Goal: Check status: Check status

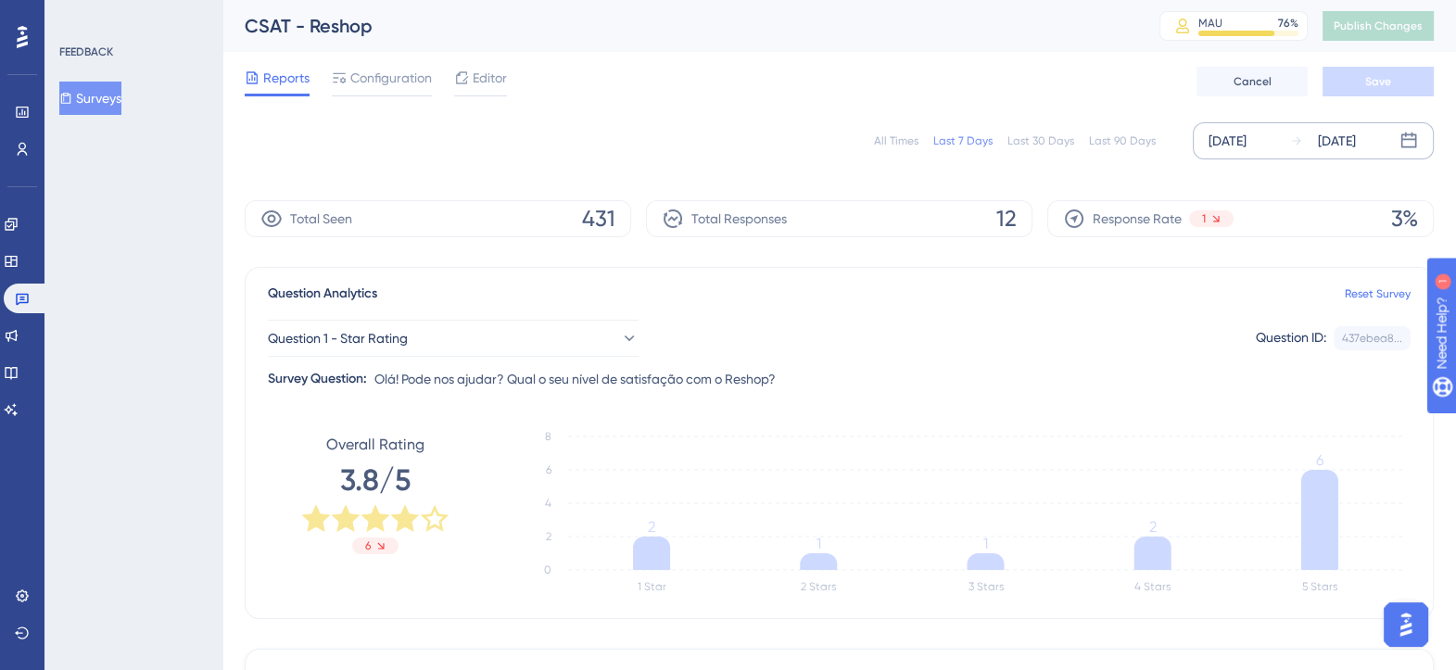
click at [1247, 139] on div "[DATE]" at bounding box center [1228, 141] width 38 height 22
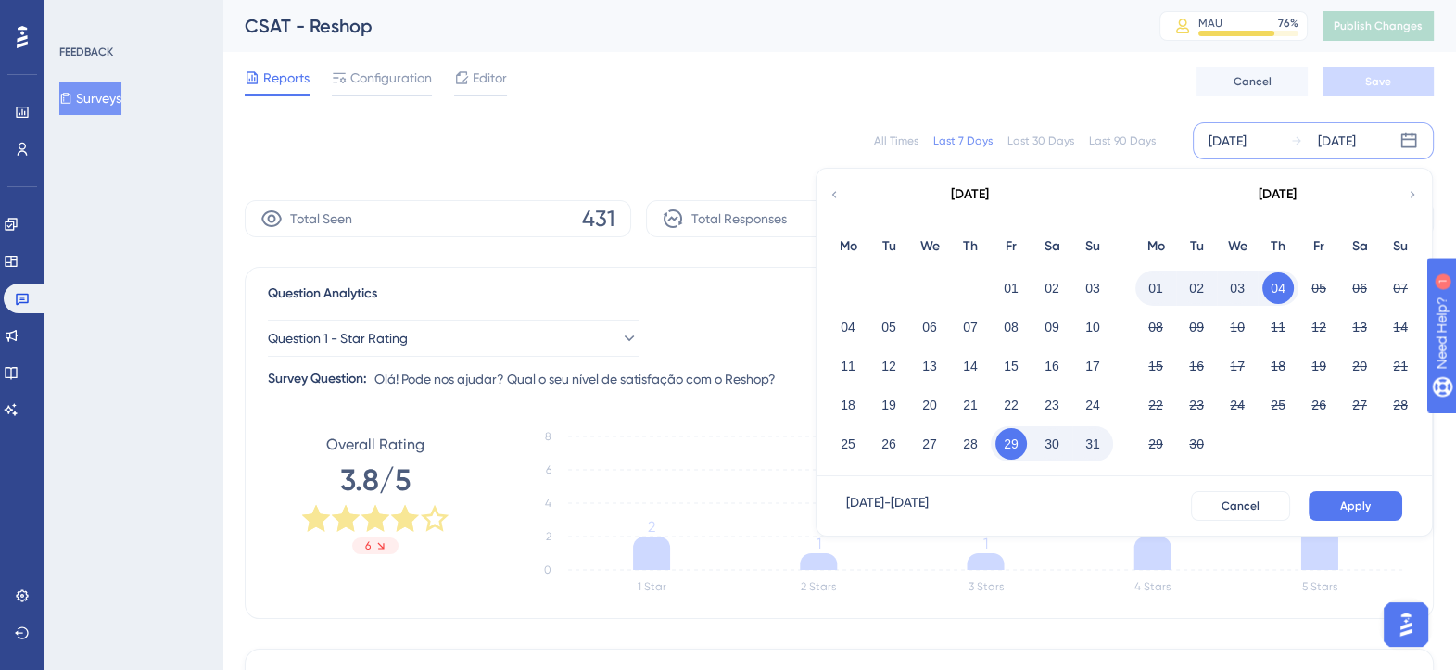
click at [825, 197] on div "[DATE]" at bounding box center [970, 195] width 306 height 52
click at [1008, 285] on button "01" at bounding box center [1012, 289] width 32 height 32
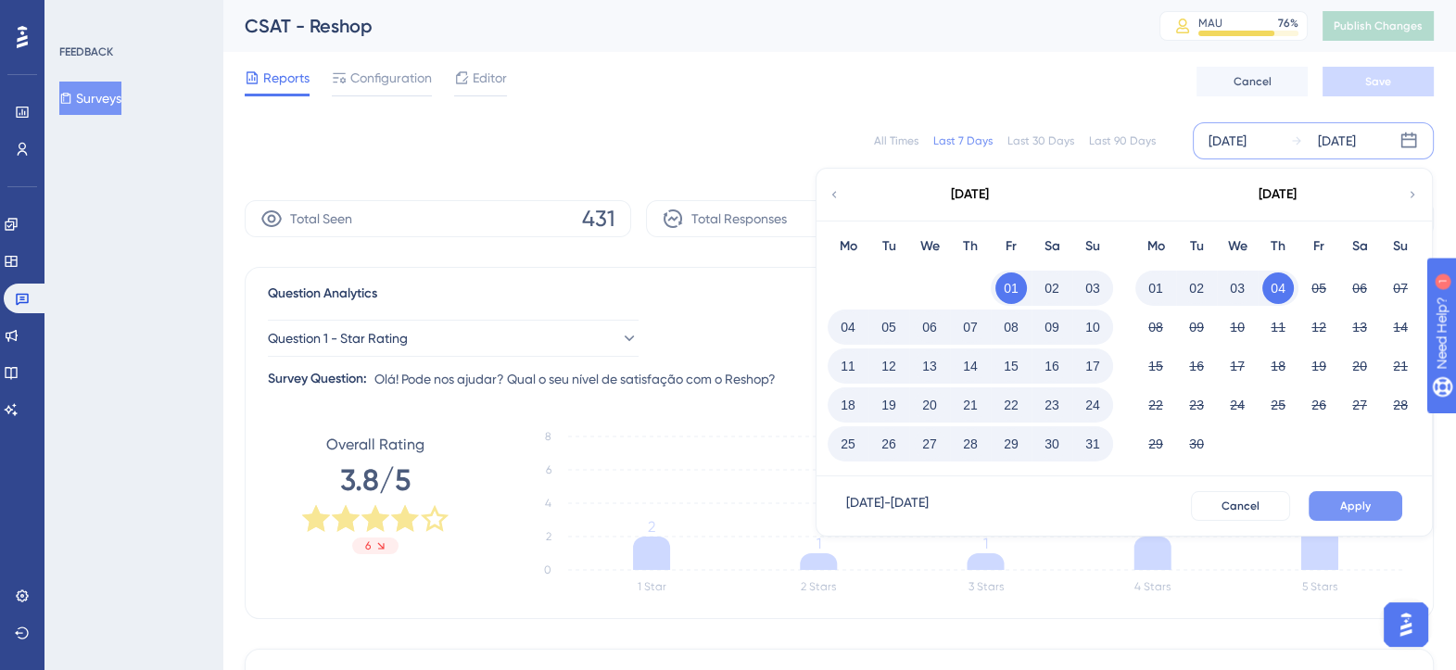
click at [1344, 500] on span "Apply" at bounding box center [1355, 506] width 31 height 15
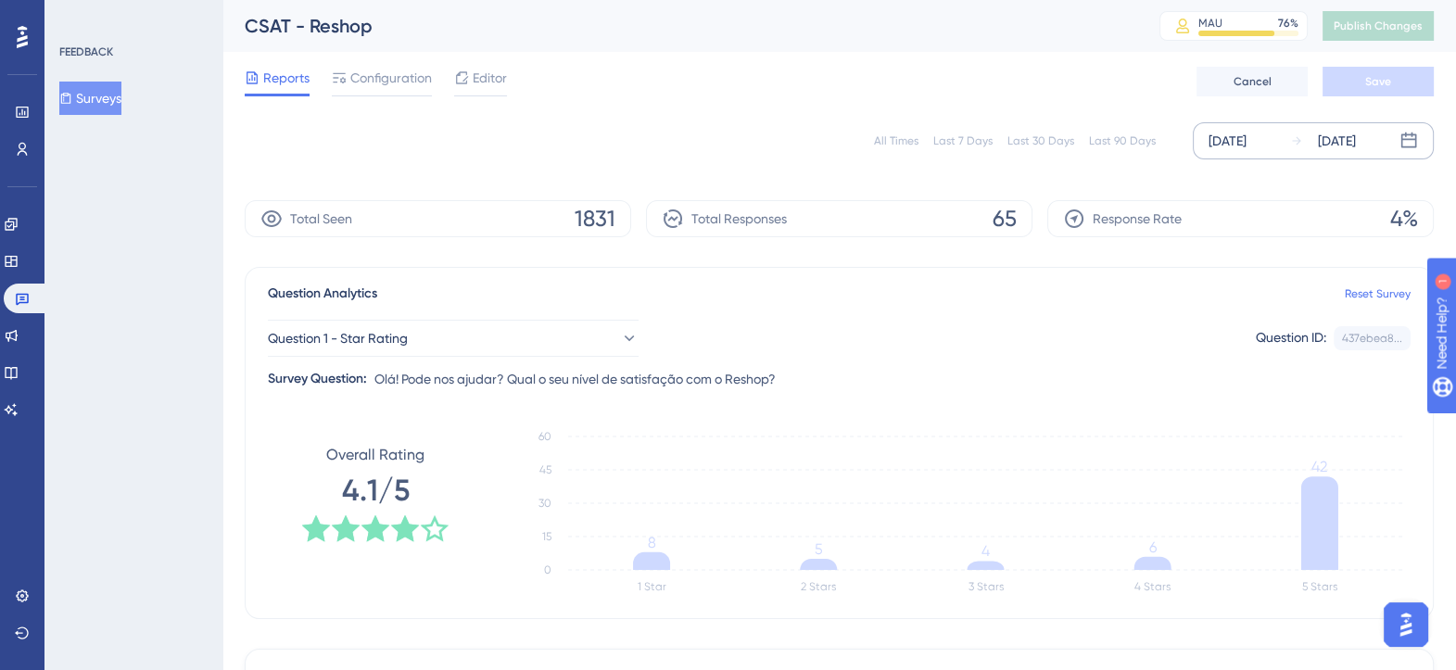
click at [1235, 136] on div "[DATE]" at bounding box center [1228, 141] width 38 height 22
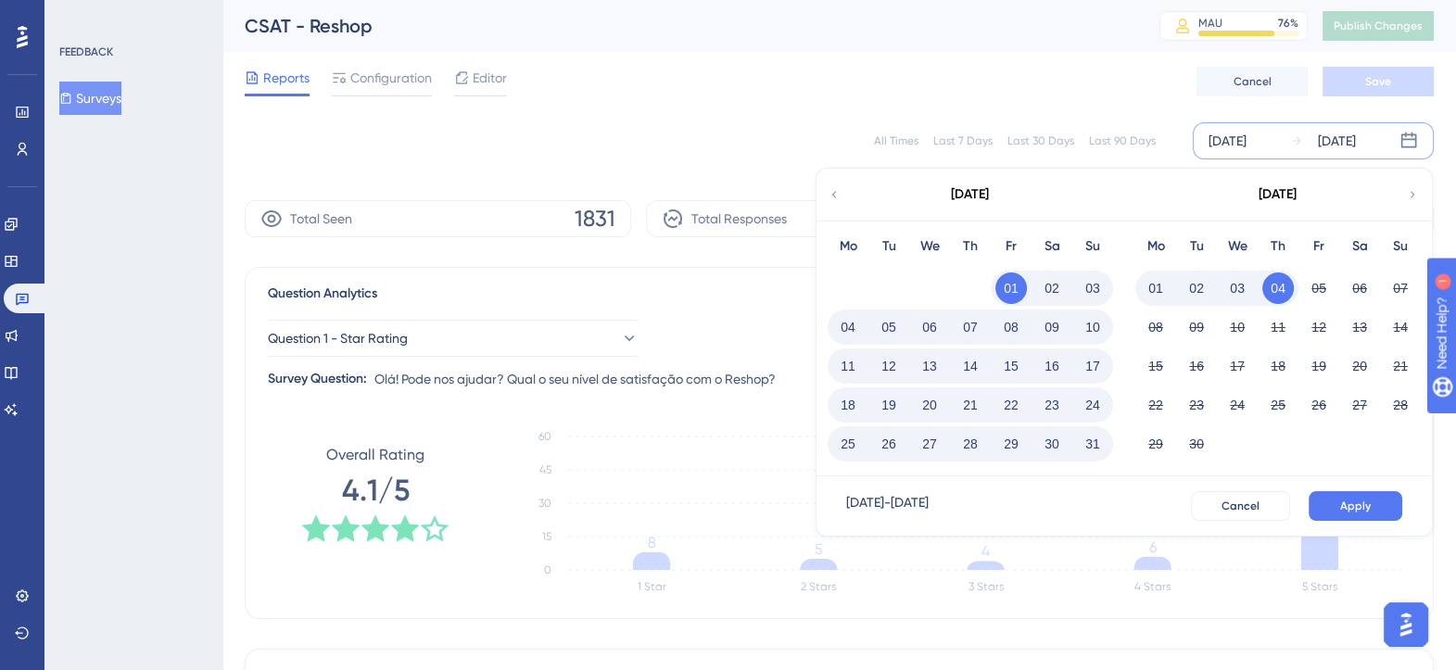
click at [832, 195] on icon at bounding box center [834, 194] width 13 height 17
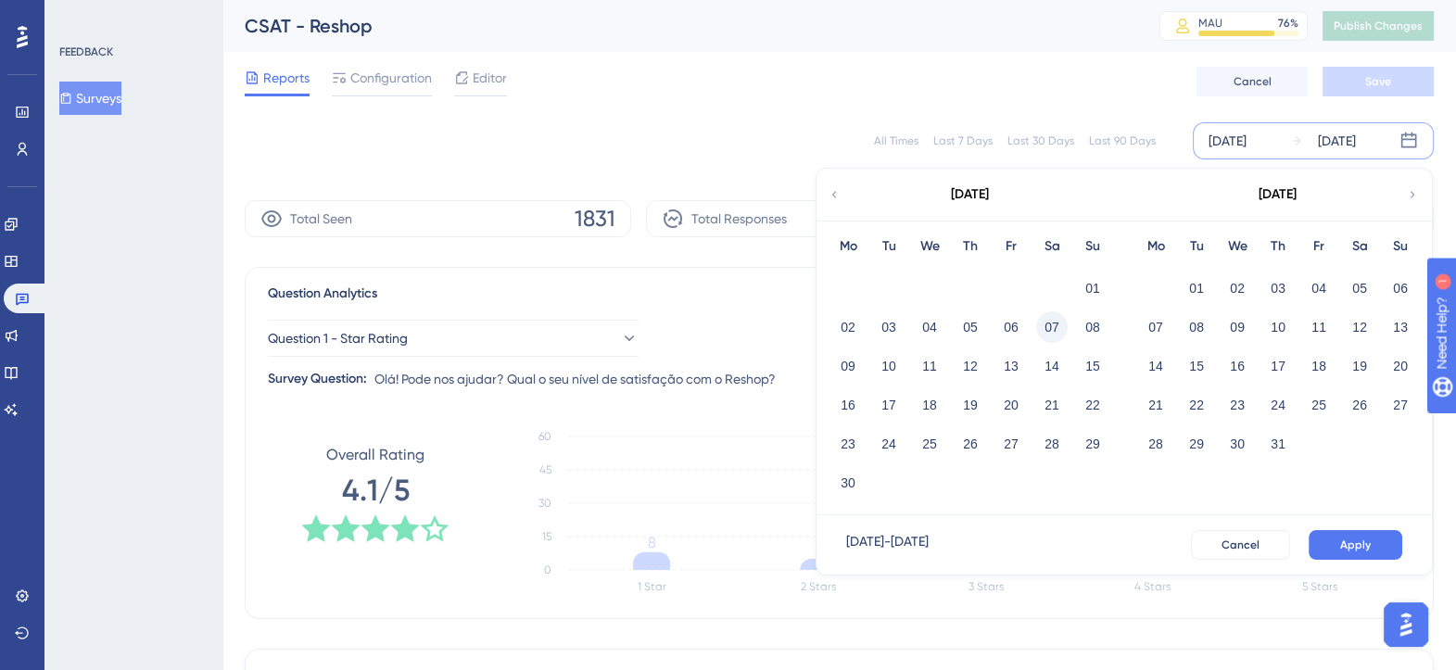
click at [1054, 333] on button "07" at bounding box center [1052, 327] width 32 height 32
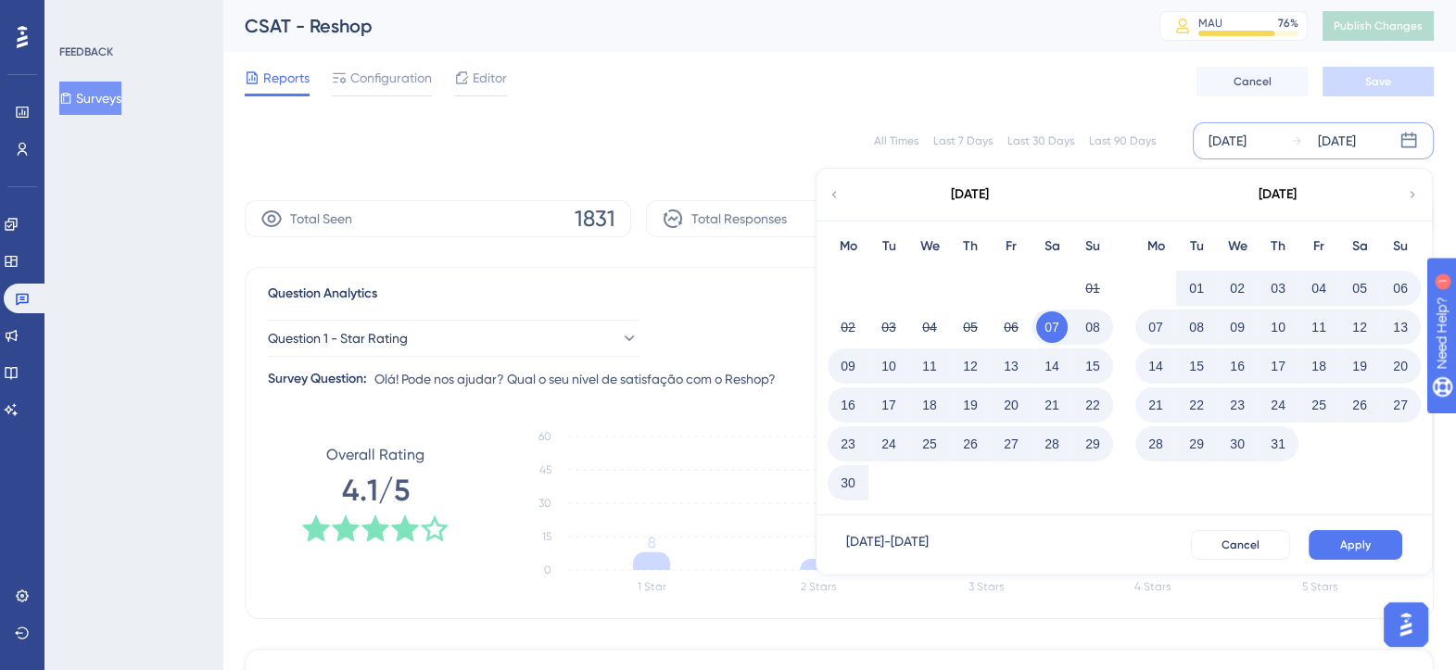
click at [1412, 196] on icon at bounding box center [1413, 194] width 5 height 6
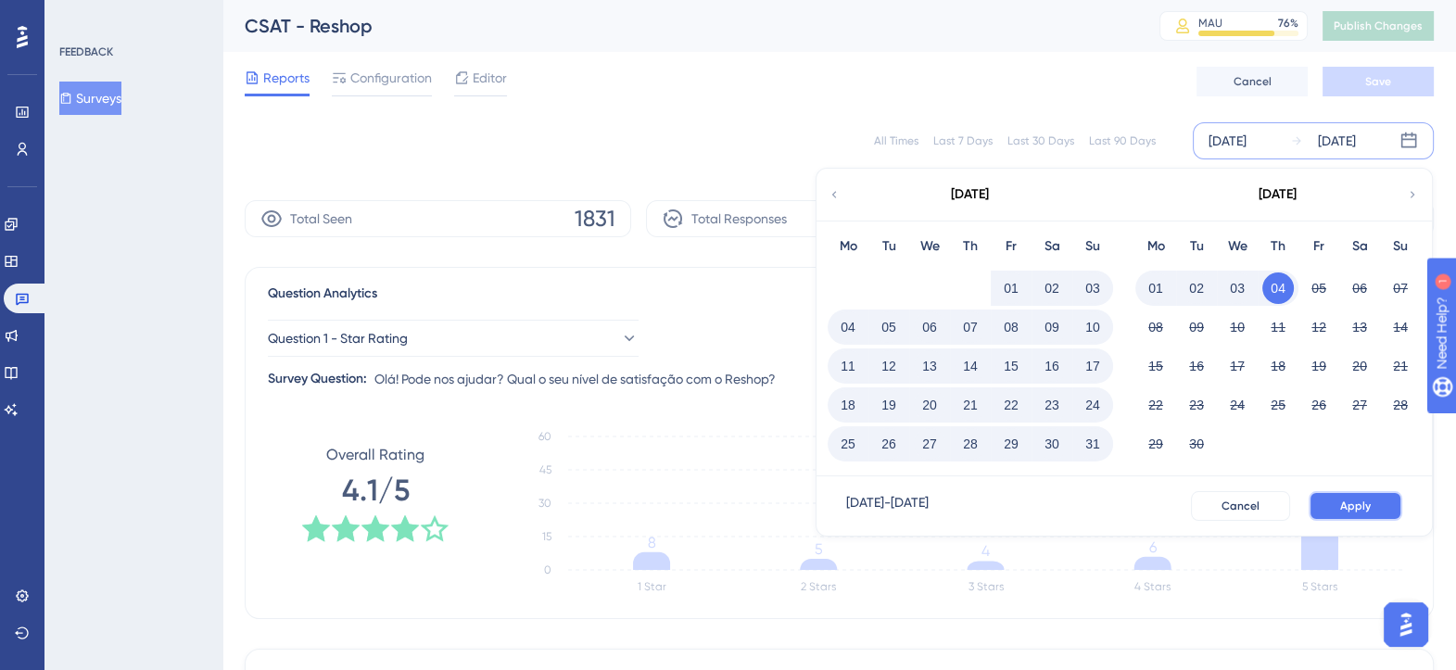
click at [1353, 505] on span "Apply" at bounding box center [1355, 506] width 31 height 15
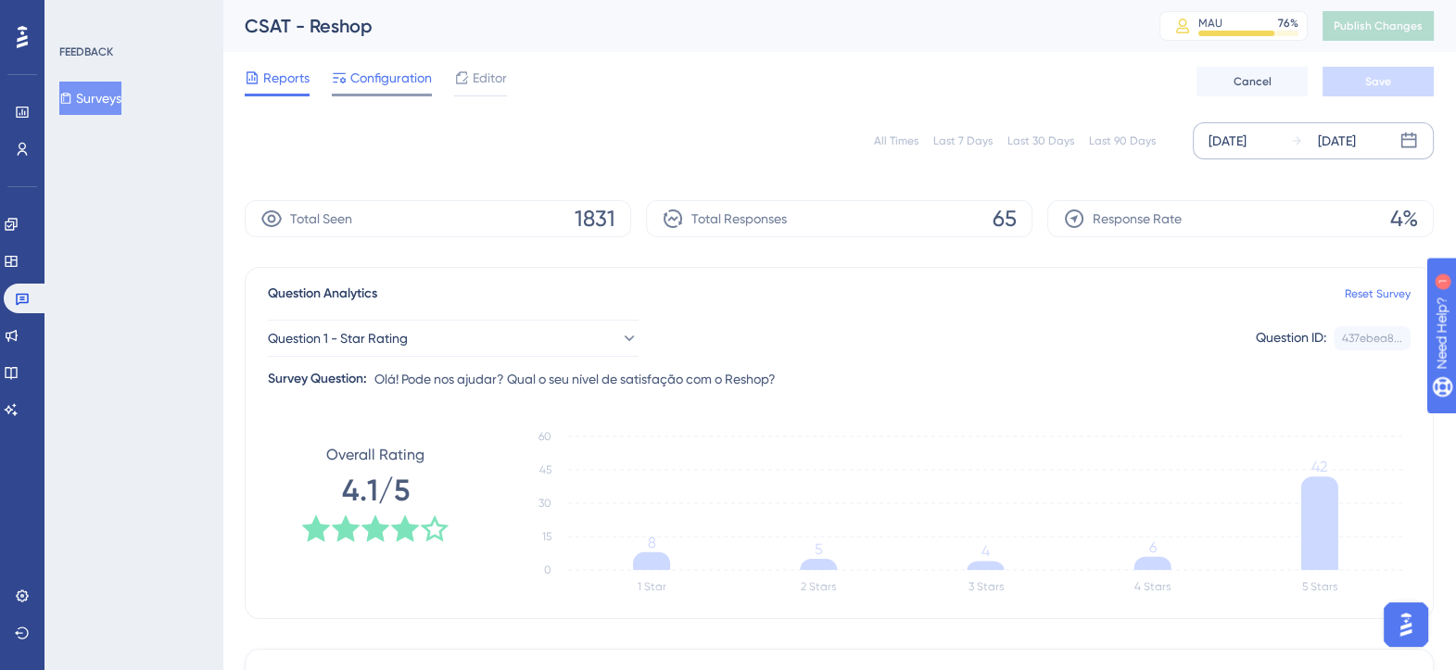
click at [408, 84] on span "Configuration" at bounding box center [391, 78] width 82 height 22
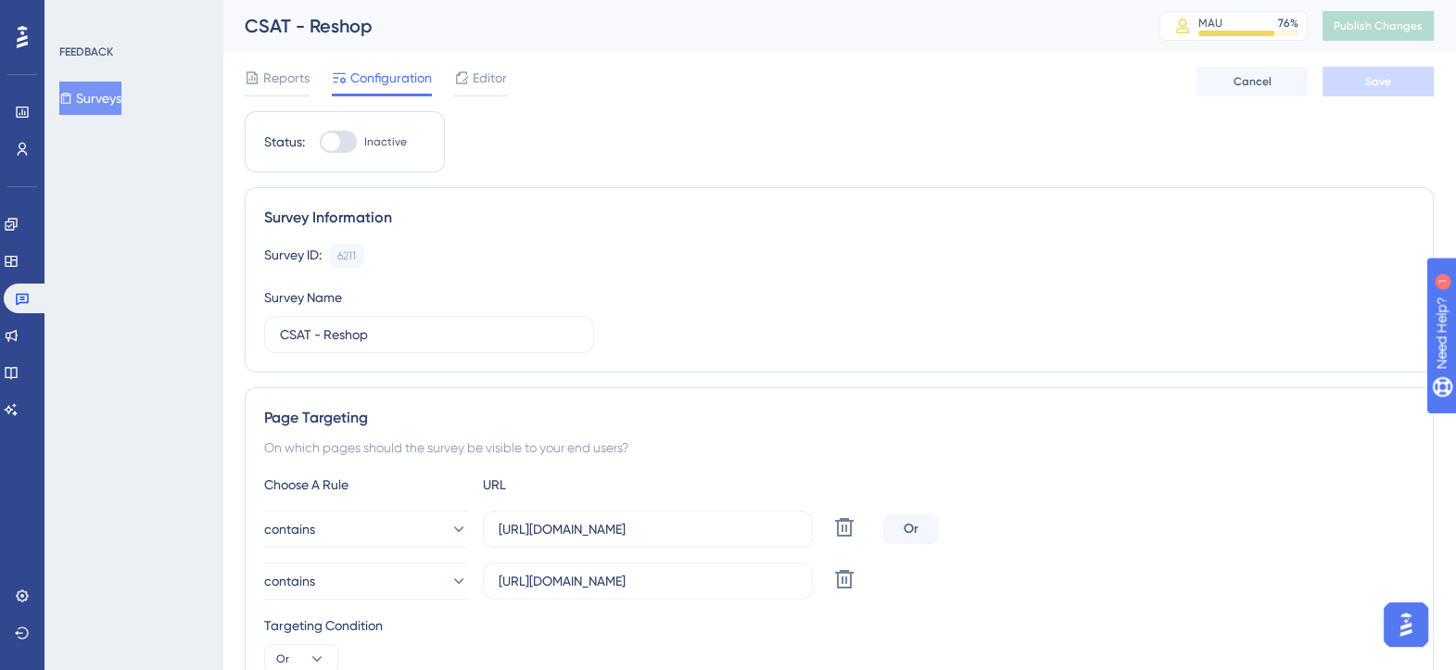
drag, startPoint x: 336, startPoint y: 144, endPoint x: 360, endPoint y: 153, distance: 25.0
click at [360, 153] on div "Status: Inactive" at bounding box center [345, 141] width 200 height 61
click at [348, 144] on div at bounding box center [338, 142] width 37 height 22
click at [320, 143] on input "Inactive" at bounding box center [319, 142] width 1 height 1
click at [348, 144] on div at bounding box center [345, 142] width 19 height 19
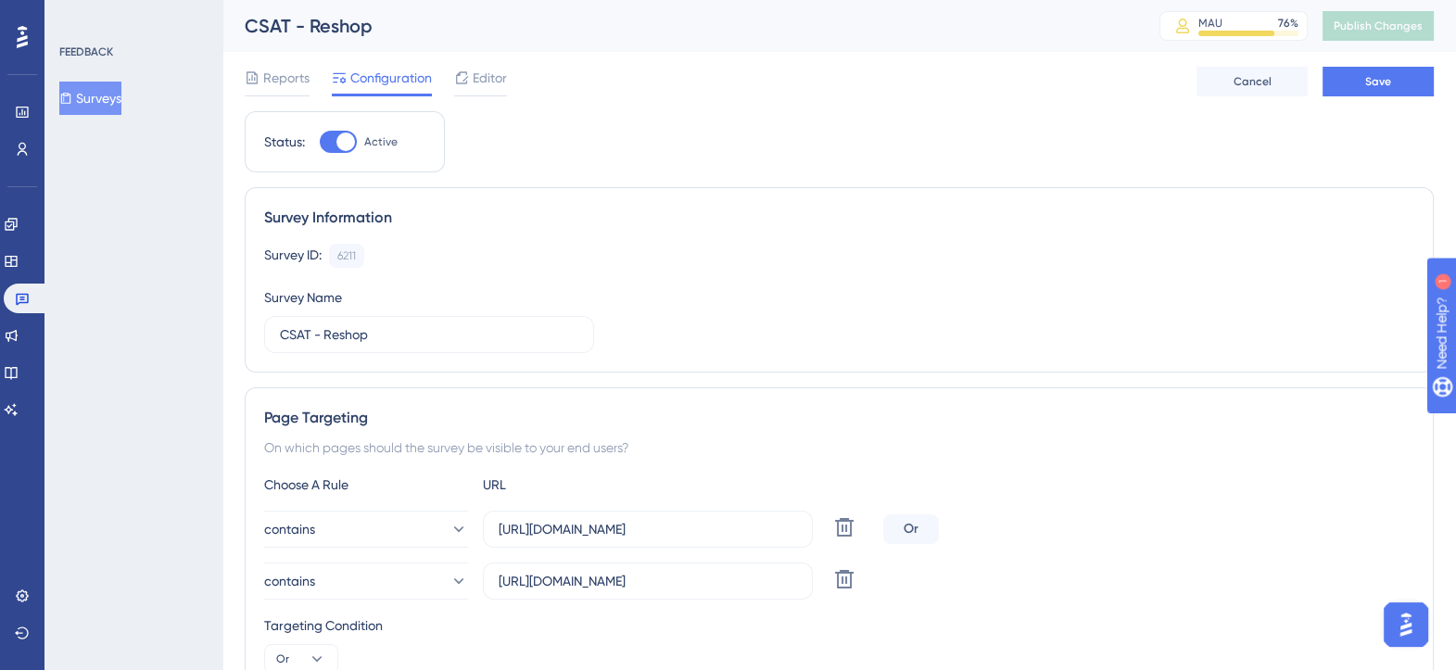
click at [320, 143] on input "Active" at bounding box center [319, 142] width 1 height 1
click at [348, 144] on div at bounding box center [338, 142] width 37 height 22
click at [320, 143] on input "Inactive" at bounding box center [319, 142] width 1 height 1
click at [336, 146] on div at bounding box center [338, 142] width 37 height 22
click at [320, 143] on input "Active" at bounding box center [319, 142] width 1 height 1
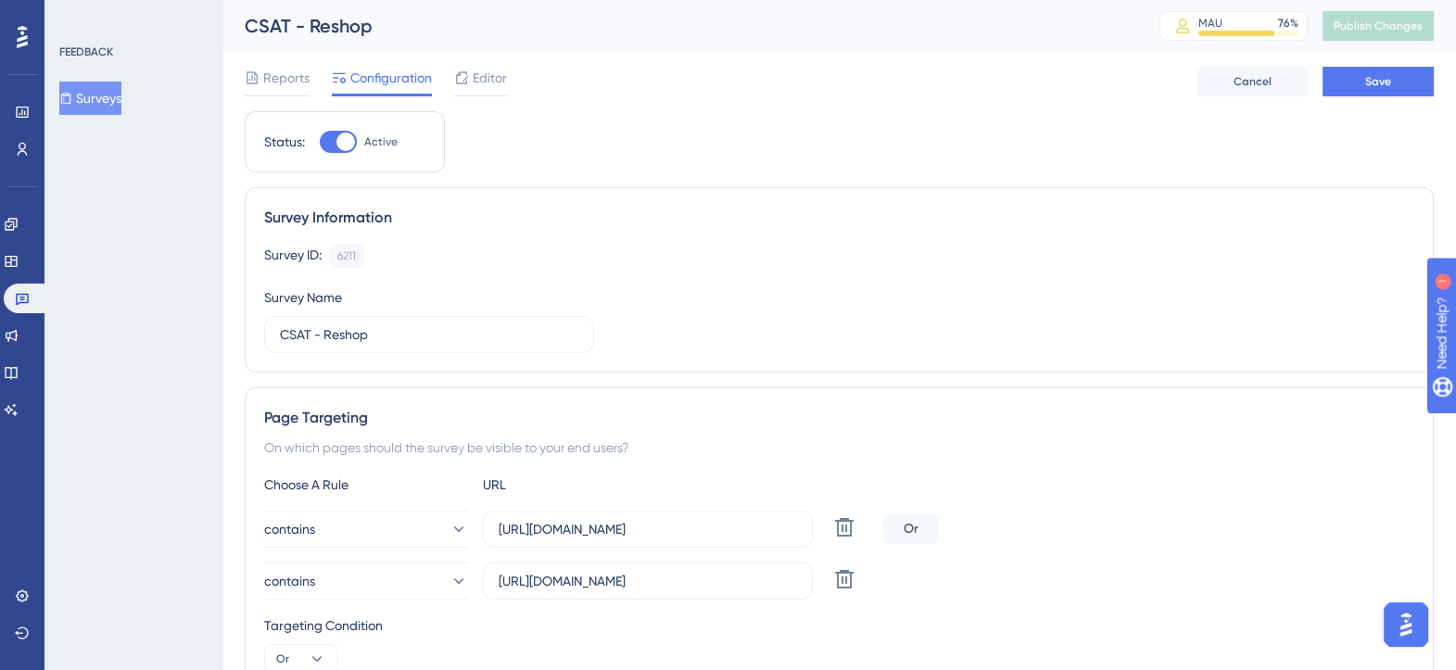
checkbox input "false"
